Goal: Transaction & Acquisition: Purchase product/service

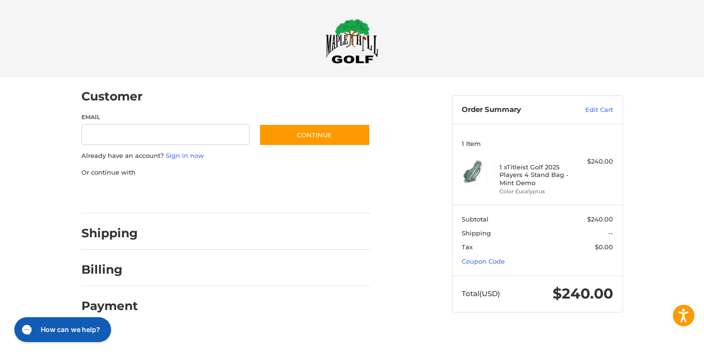
click at [609, 332] on div at bounding box center [352, 332] width 704 height 0
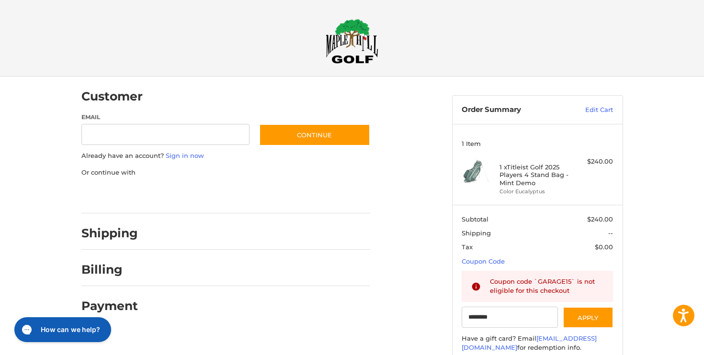
type input "********"
